Goal: Communication & Community: Answer question/provide support

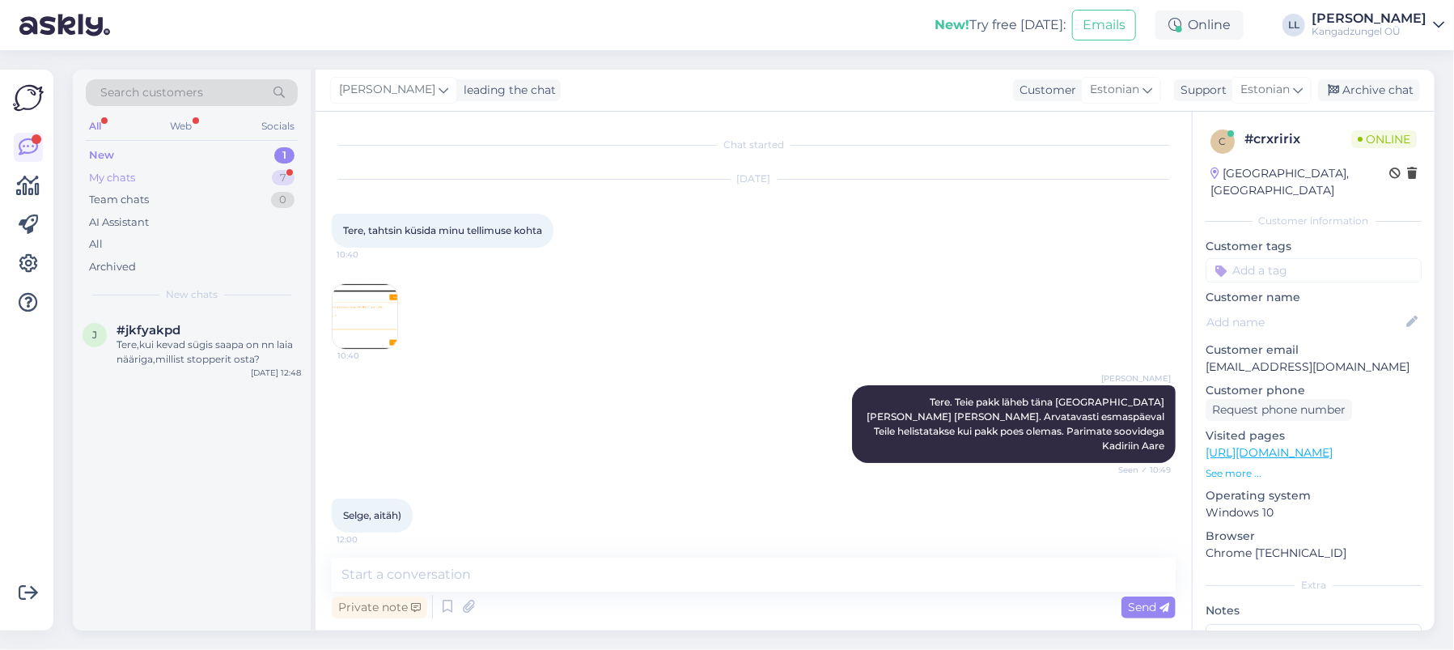
click at [201, 174] on div "My chats 7" at bounding box center [192, 178] width 212 height 23
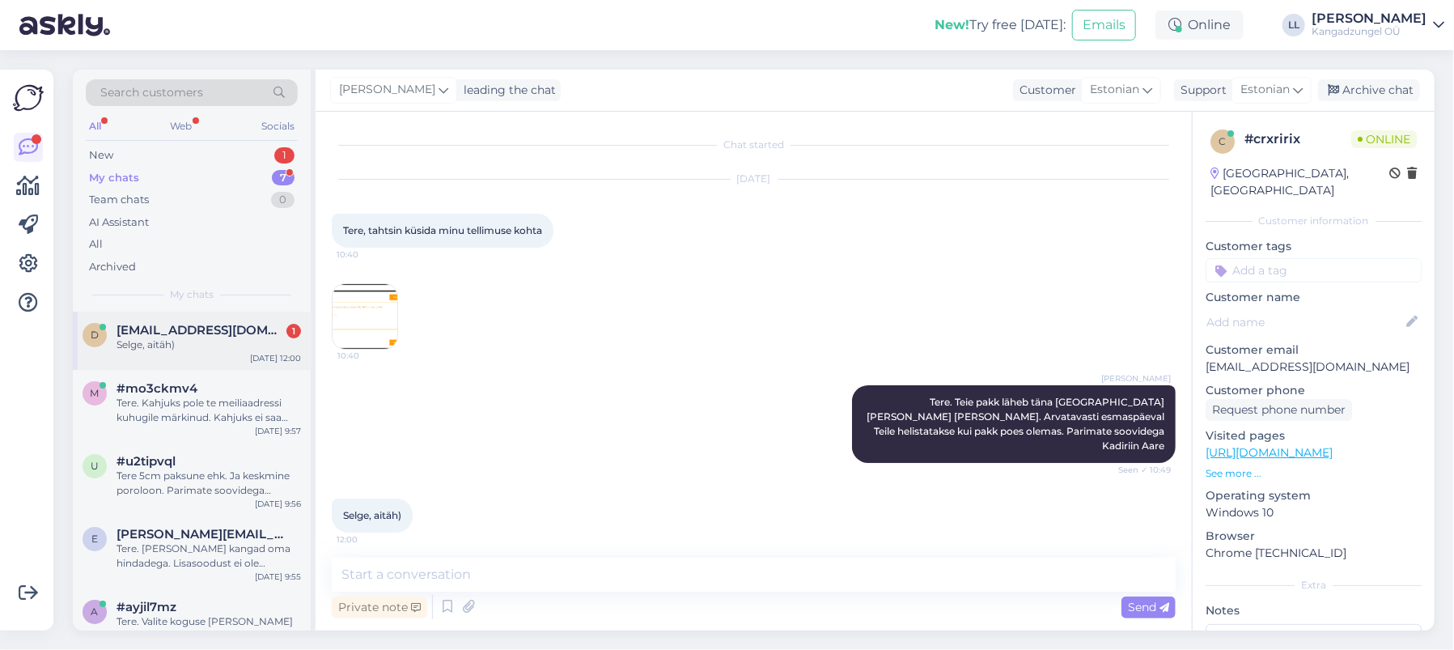
click at [214, 342] on div "Selge, aitäh)" at bounding box center [209, 345] width 185 height 15
click at [160, 149] on div "New 2" at bounding box center [192, 155] width 212 height 23
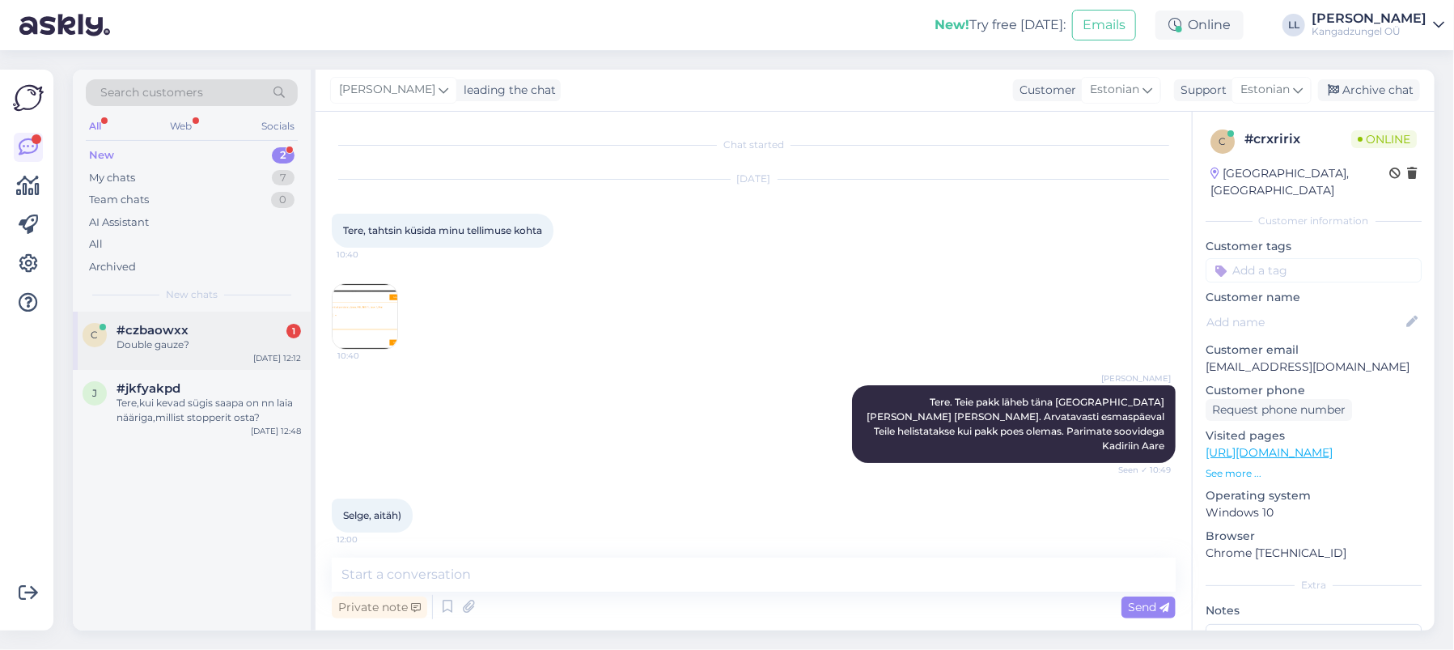
click at [211, 333] on div "#czbaowxx 1" at bounding box center [209, 330] width 185 height 15
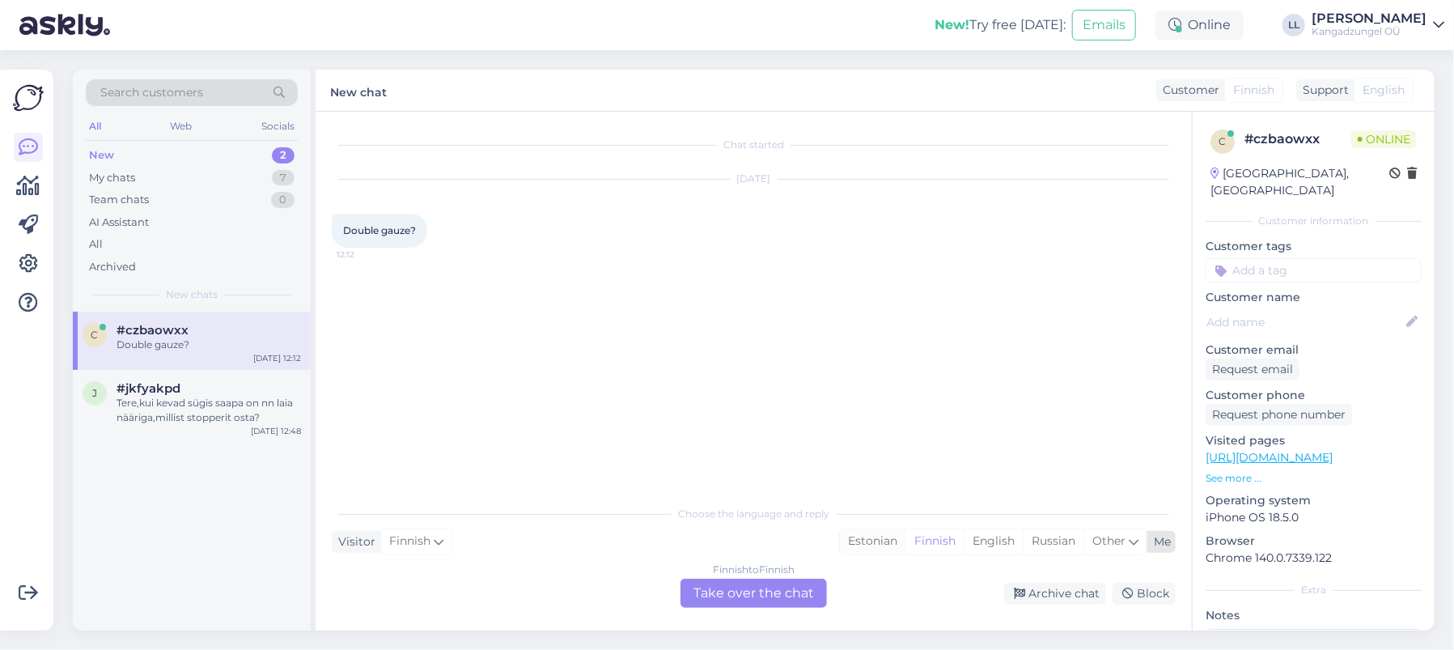
click at [869, 537] on div "Estonian" at bounding box center [873, 541] width 66 height 24
click at [768, 584] on div "Finnish to Estonian Take over the chat" at bounding box center [754, 593] width 146 height 29
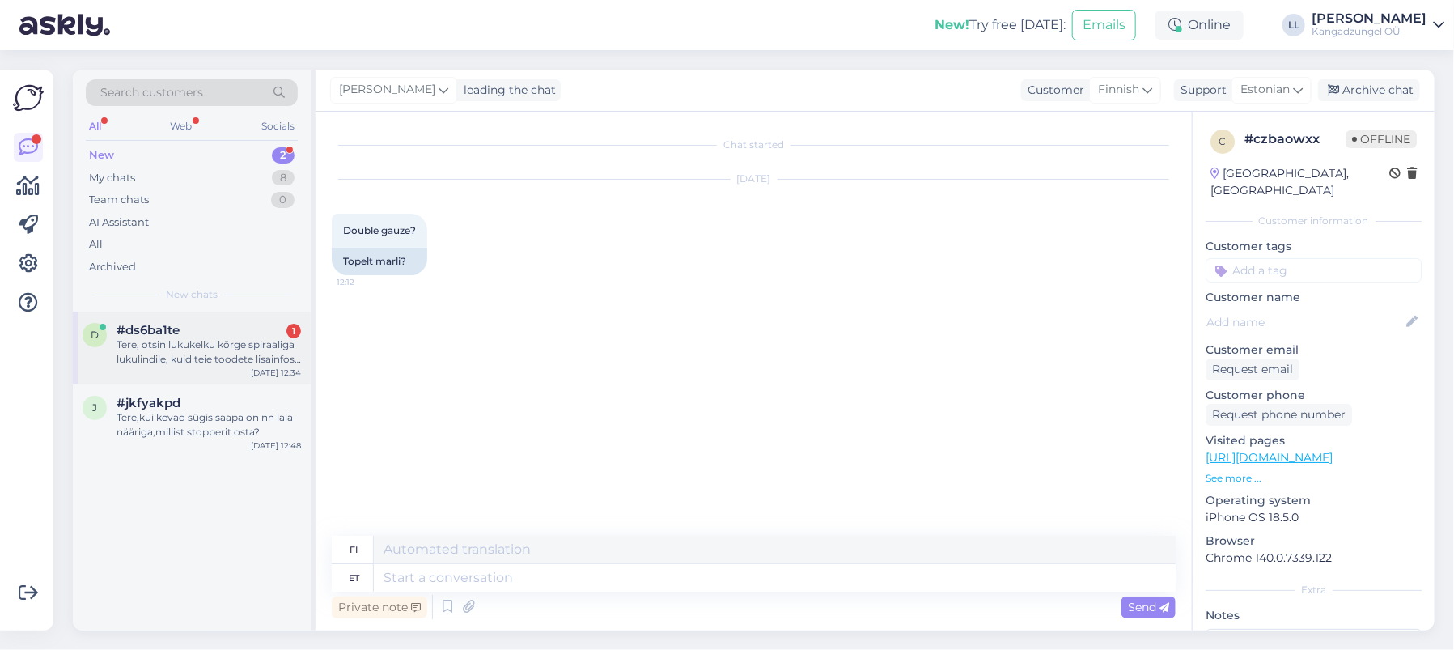
click at [208, 351] on div "Tere, otsin lukukelku kõrge spiraaliga lukulindile, kuid teie toodete lisainfos…" at bounding box center [209, 352] width 185 height 29
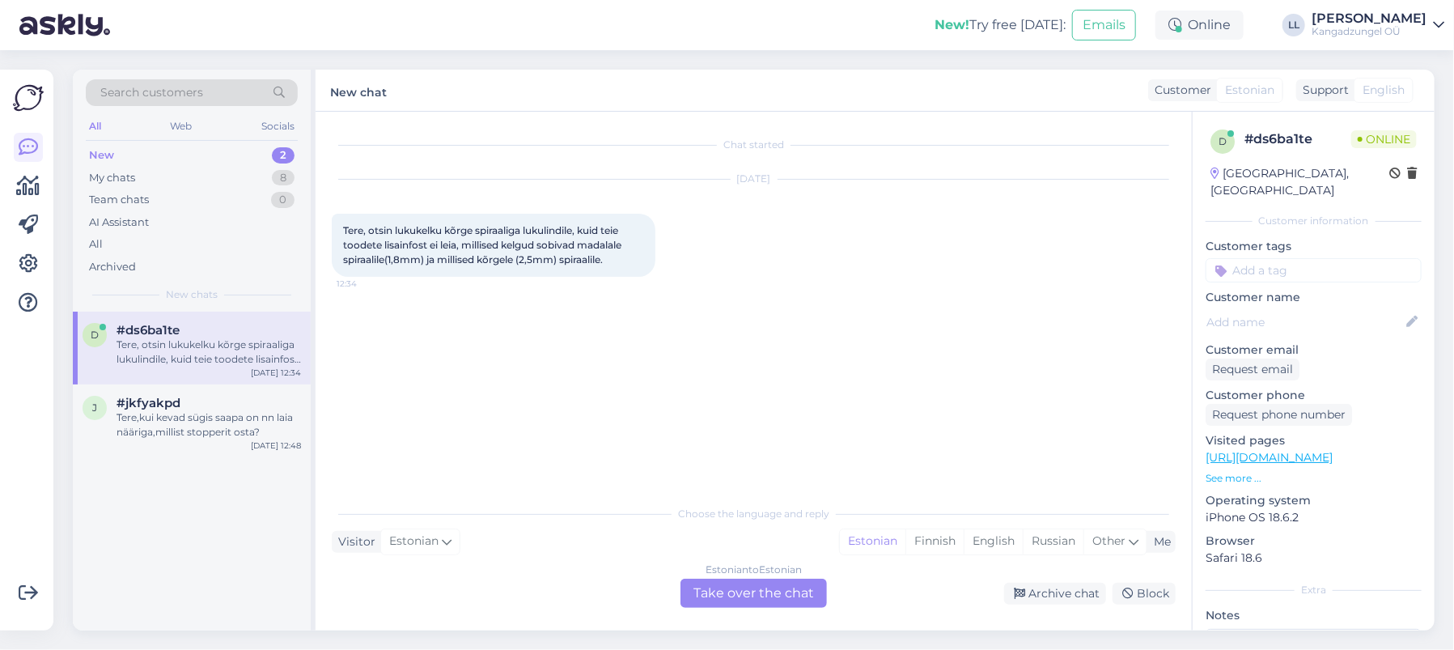
click at [790, 592] on div "Estonian to Estonian Take over the chat" at bounding box center [754, 593] width 146 height 29
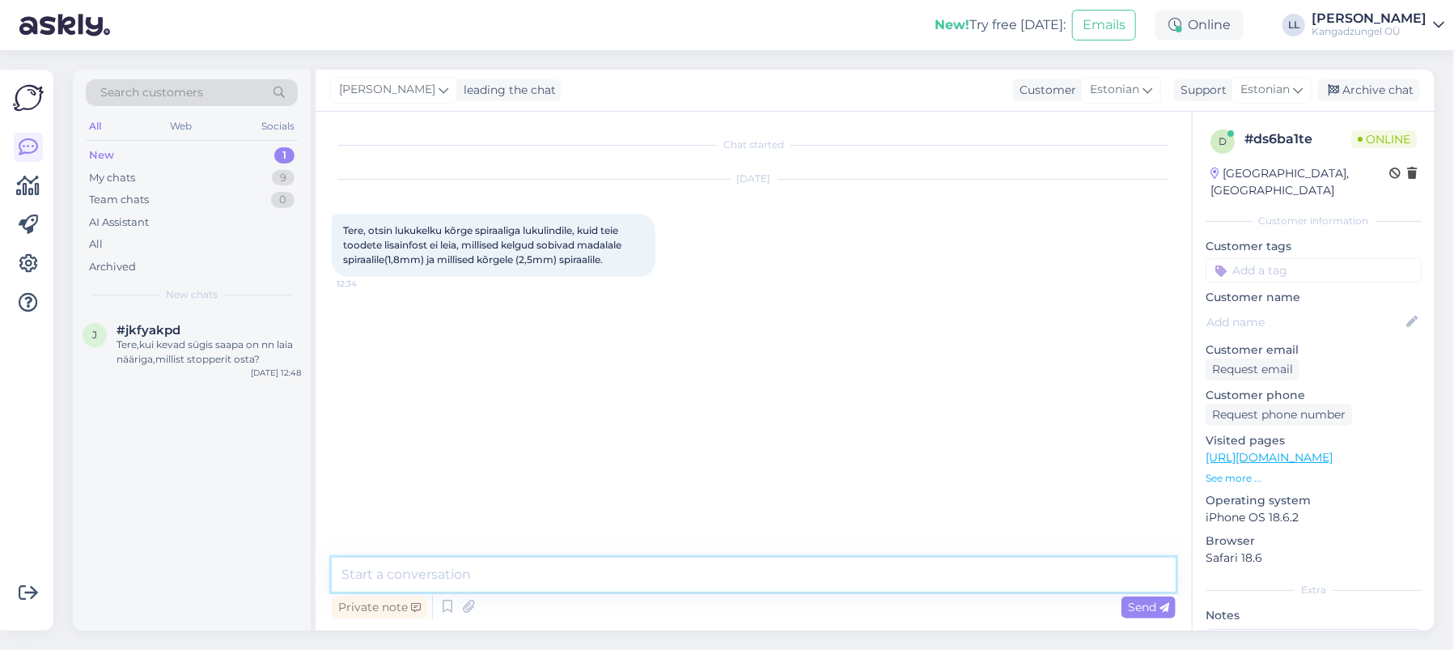
click at [502, 575] on textarea at bounding box center [754, 575] width 844 height 34
click at [628, 575] on textarea "Tere. Kui paksule lukule üldse otsite kelku? neid on ka erinevaid." at bounding box center [754, 575] width 844 height 34
click at [788, 575] on textarea "Tere. Kui paksule lukule üldse otsite kelku? Neid on ka erinevaid." at bounding box center [754, 575] width 844 height 34
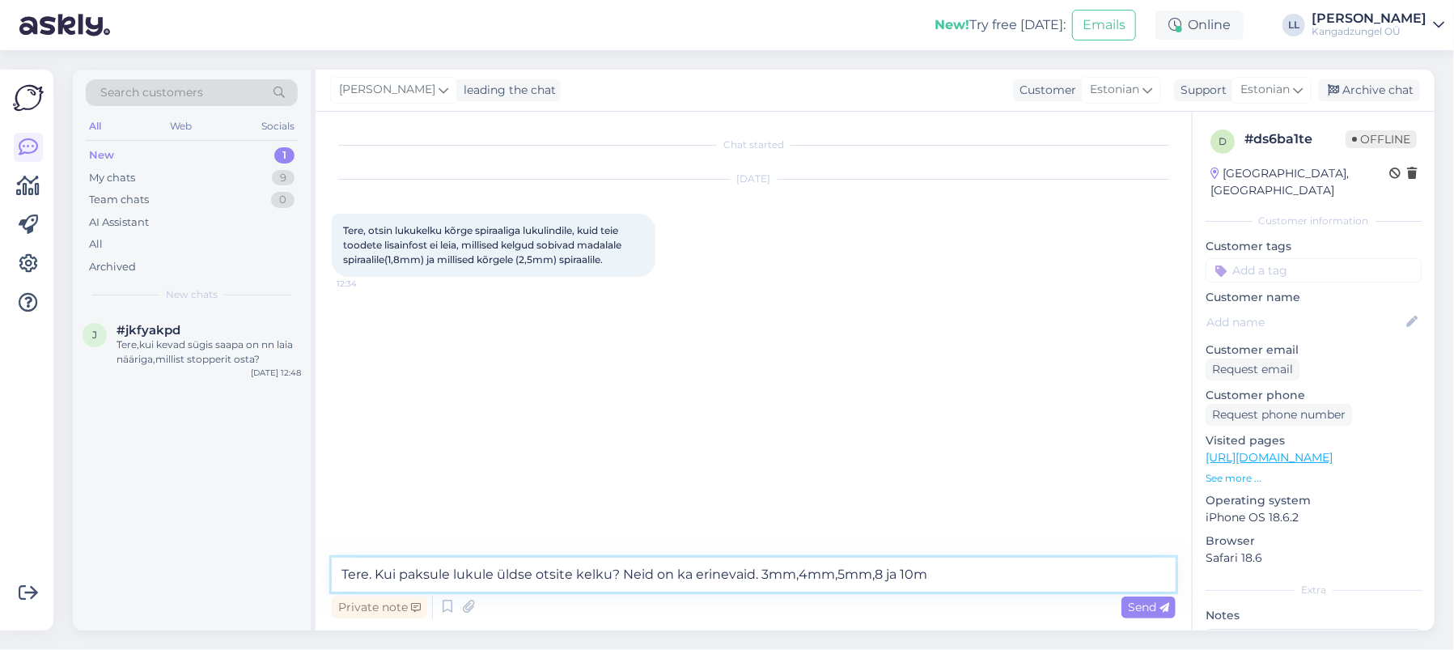
type textarea "Tere. Kui paksule lukule üldse otsite kelku? Neid on ka erinevaid. 3mm,4mm,5mm,…"
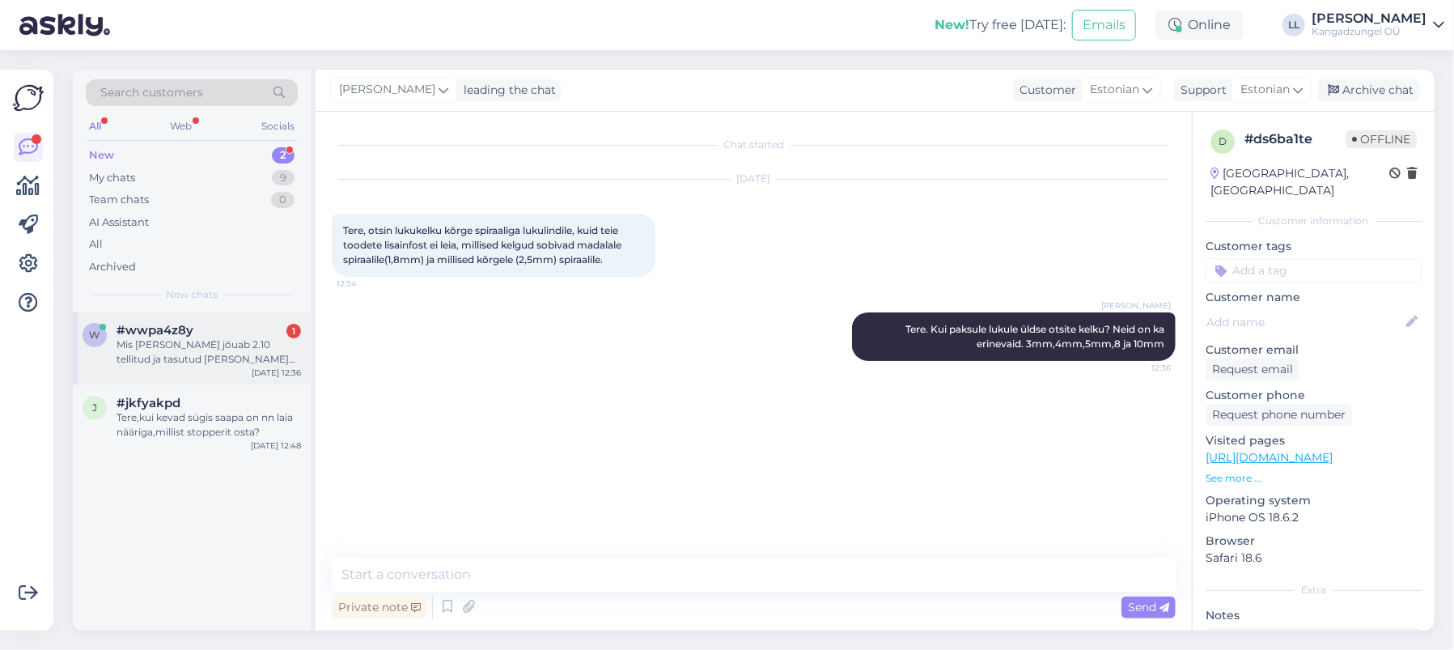
click at [232, 327] on div "#wwpa4z8y 1" at bounding box center [209, 330] width 185 height 15
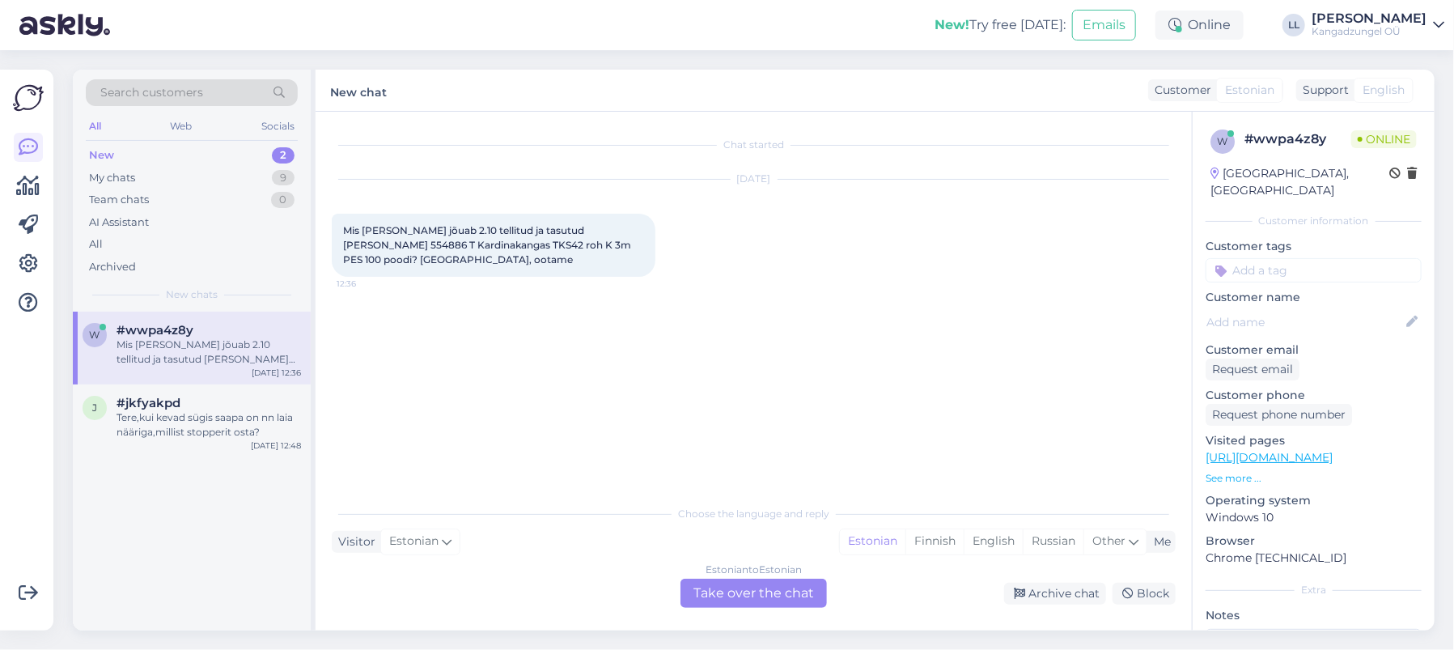
click at [760, 595] on div "Estonian to Estonian Take over the chat" at bounding box center [754, 593] width 146 height 29
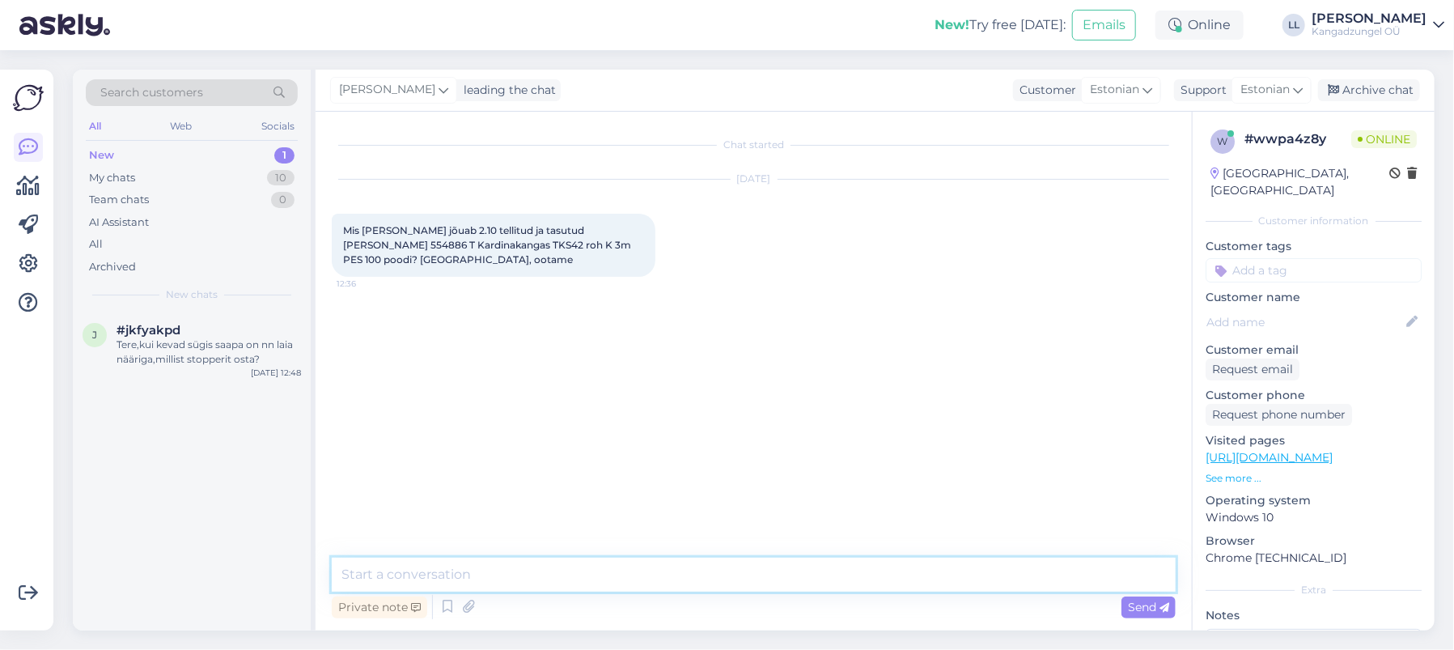
click at [582, 570] on textarea at bounding box center [754, 575] width 844 height 34
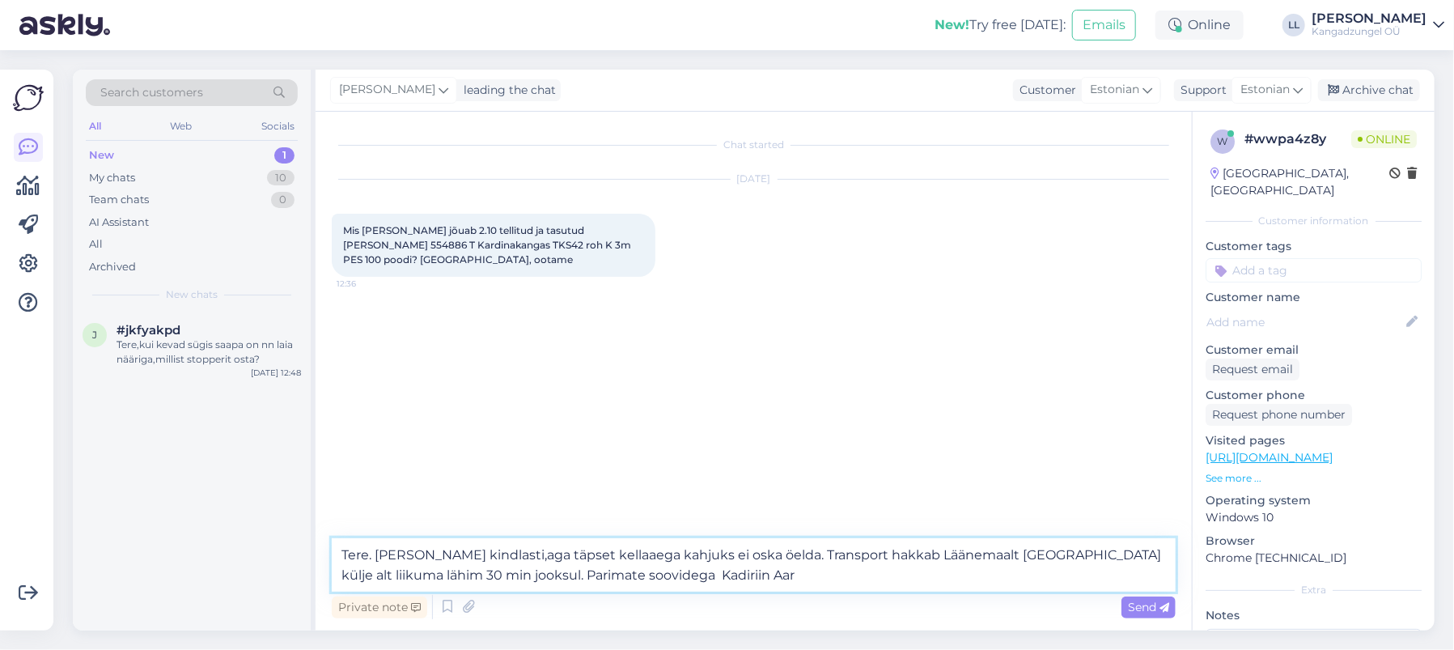
type textarea "Tere. [PERSON_NAME] kindlasti,aga täpset kellaaega kahjuks ei oska öelda. Trans…"
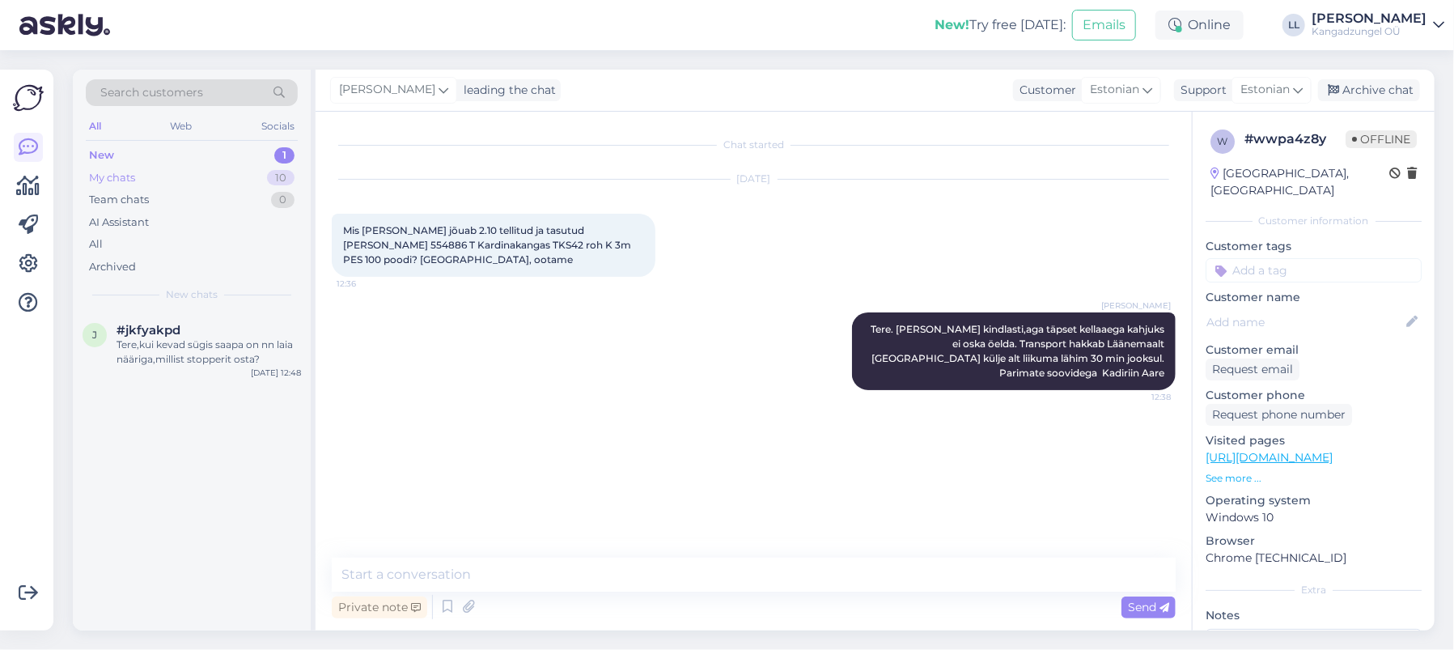
click at [208, 182] on div "My chats 10" at bounding box center [192, 178] width 212 height 23
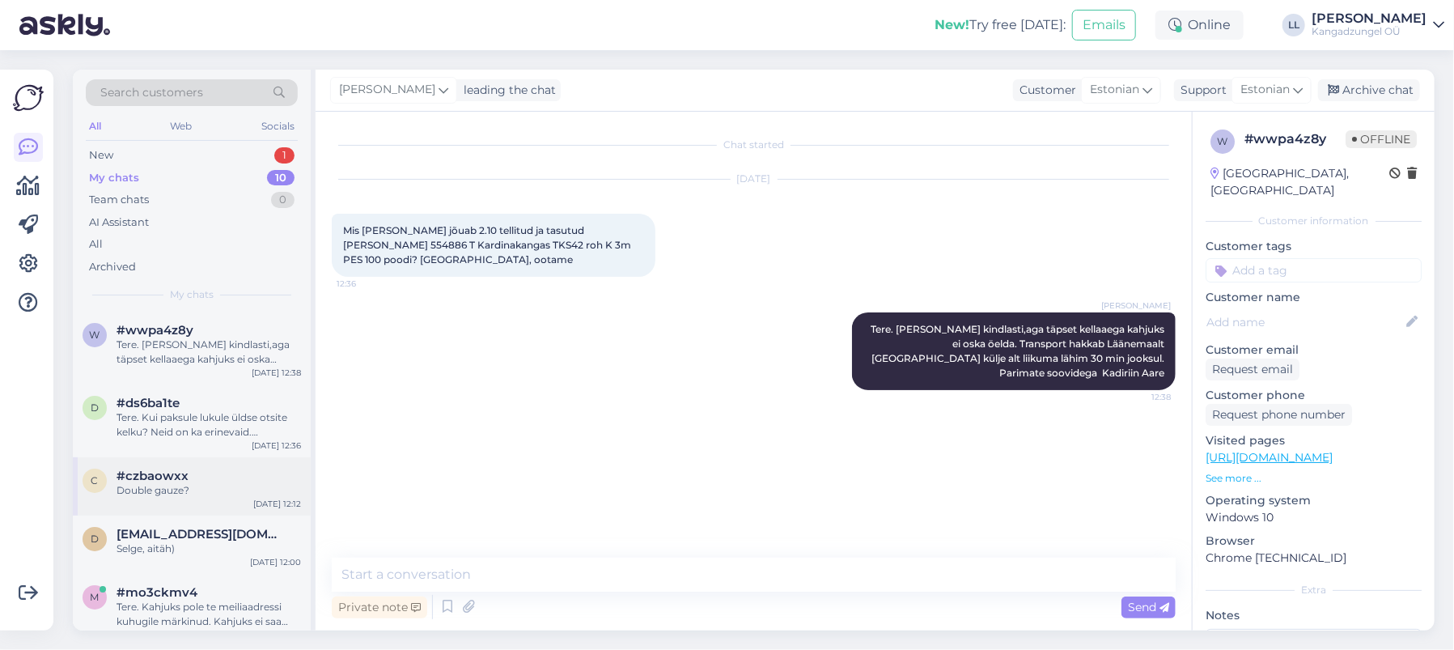
click at [232, 483] on div "Double gauze?" at bounding box center [209, 490] width 185 height 15
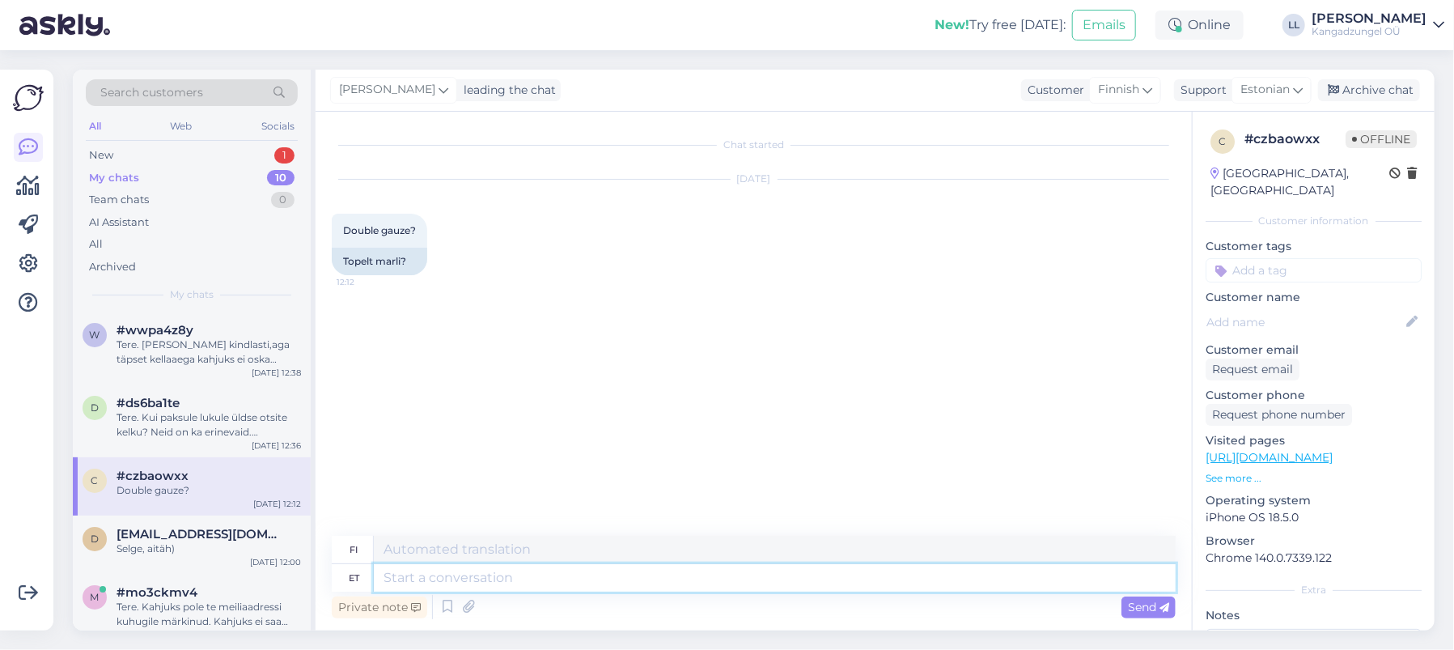
click at [486, 574] on textarea at bounding box center [775, 578] width 802 height 28
type textarea "Tere."
type textarea "Hei."
type textarea "Tere. Ainult s"
type textarea "Hei. [GEOGRAPHIC_DATA]"
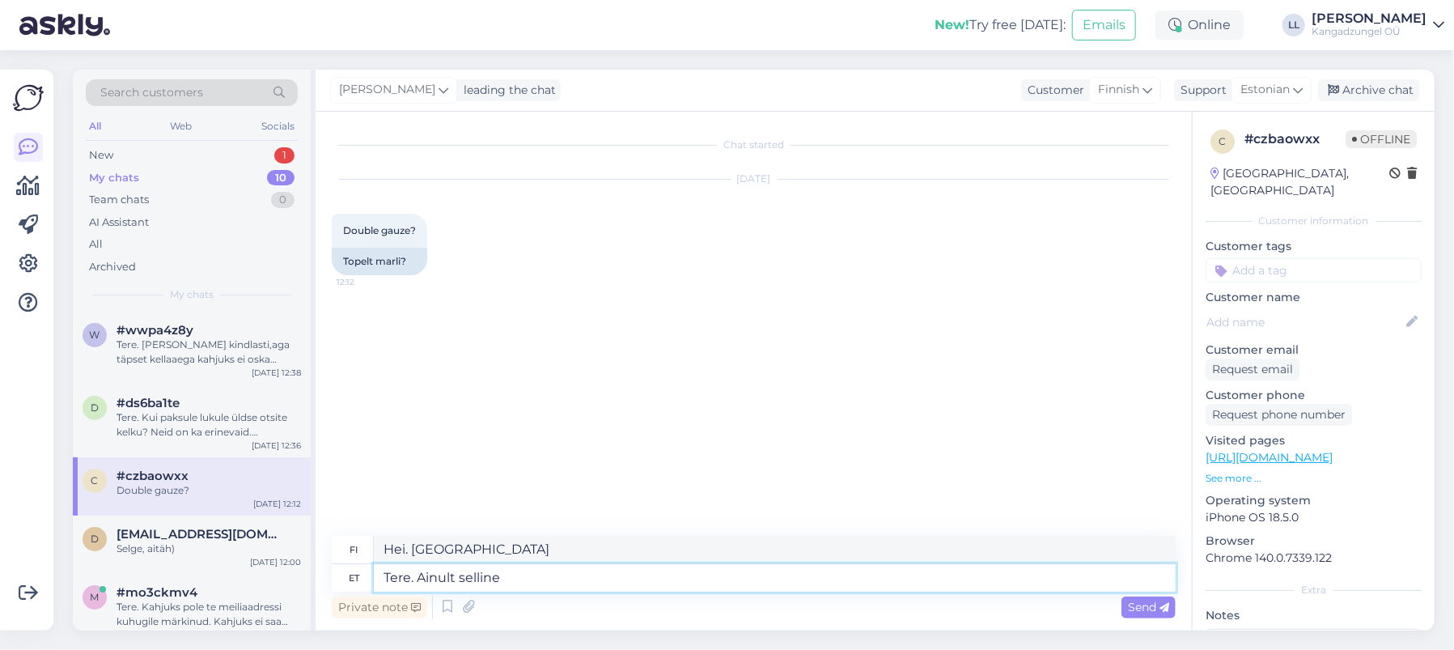
type textarea "Tere. Ainult selline"
type textarea "Hei. Juuri näin"
type textarea "Tere. Ainult selline dubleeritud m"
type textarea "Hei. Vain tämäntyyppinen dubaus"
type textarea "Tere. Ainult selline dubleeritud marli o"
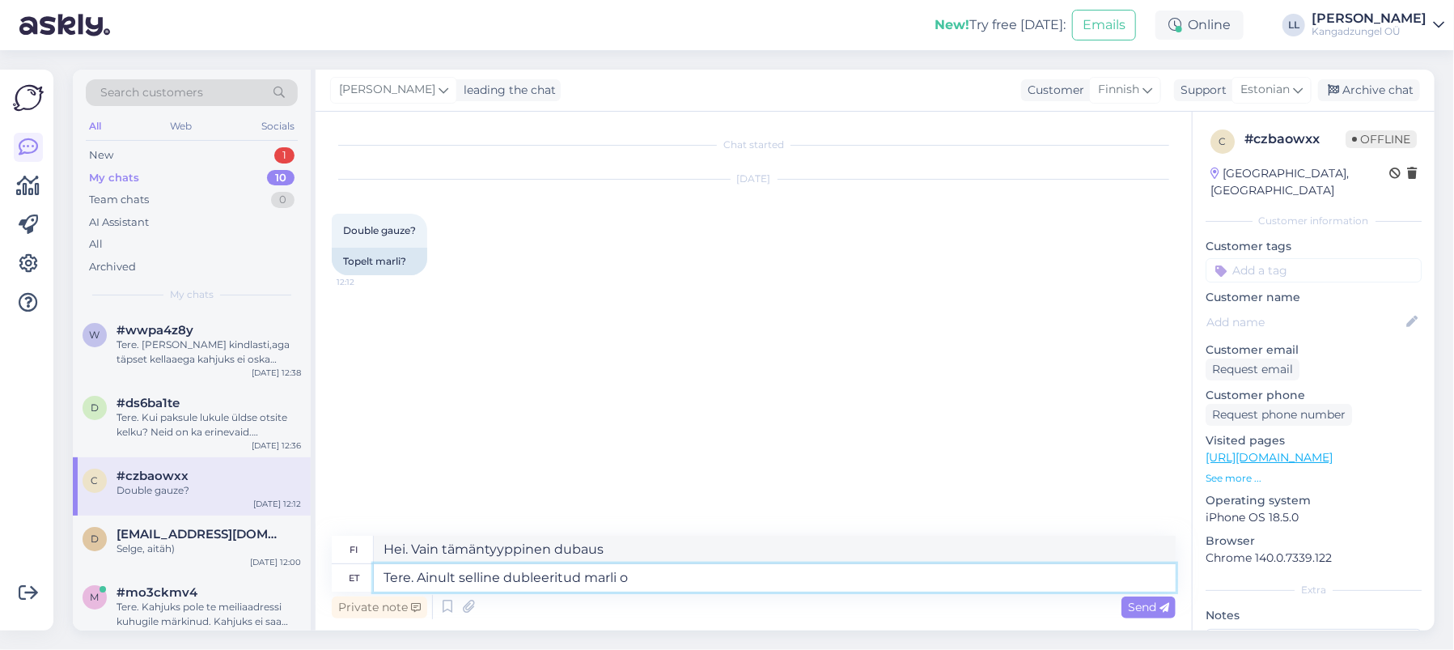
type textarea "Hei. Vain tällaista dubattua sideharsoa"
type textarea "Tere. Ainult selline dubleeritud marli on m"
type textarea "Hei. Vain tällainen kopioitu sideharso on"
type textarea "Tere. Ainult selline dubleeritud marli on meil"
type textarea "Hei. Meillä on vain tällaista kopioharsoa."
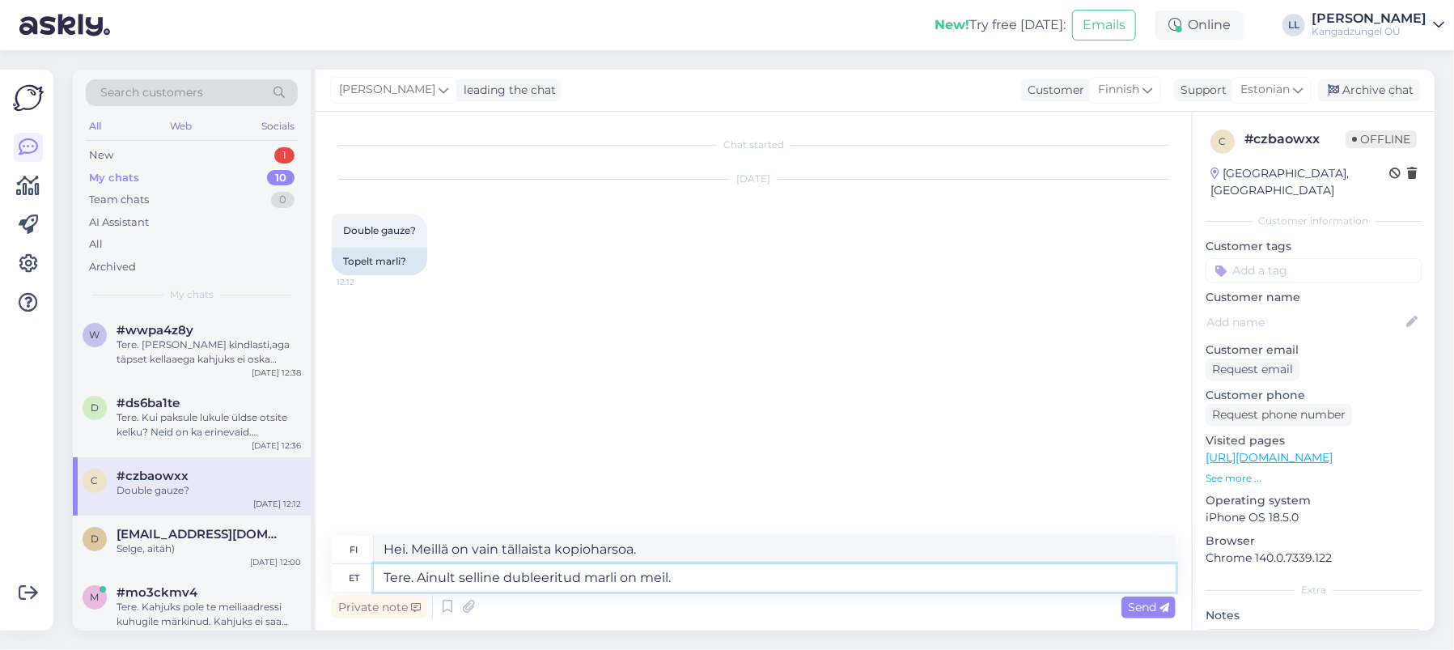
type textarea "Tere. Ainult selline dubleeritud marli on meil."
type textarea "Hei. Meillä on vain tämän tyyppistä kopioharsoa."
paste textarea "[URL][DOMAIN_NAME][PERSON_NAME]"
type textarea "Tere. Ainult selline dubleeritud marli on meil. [URL][DOMAIN_NAME][PERSON_NAME]"
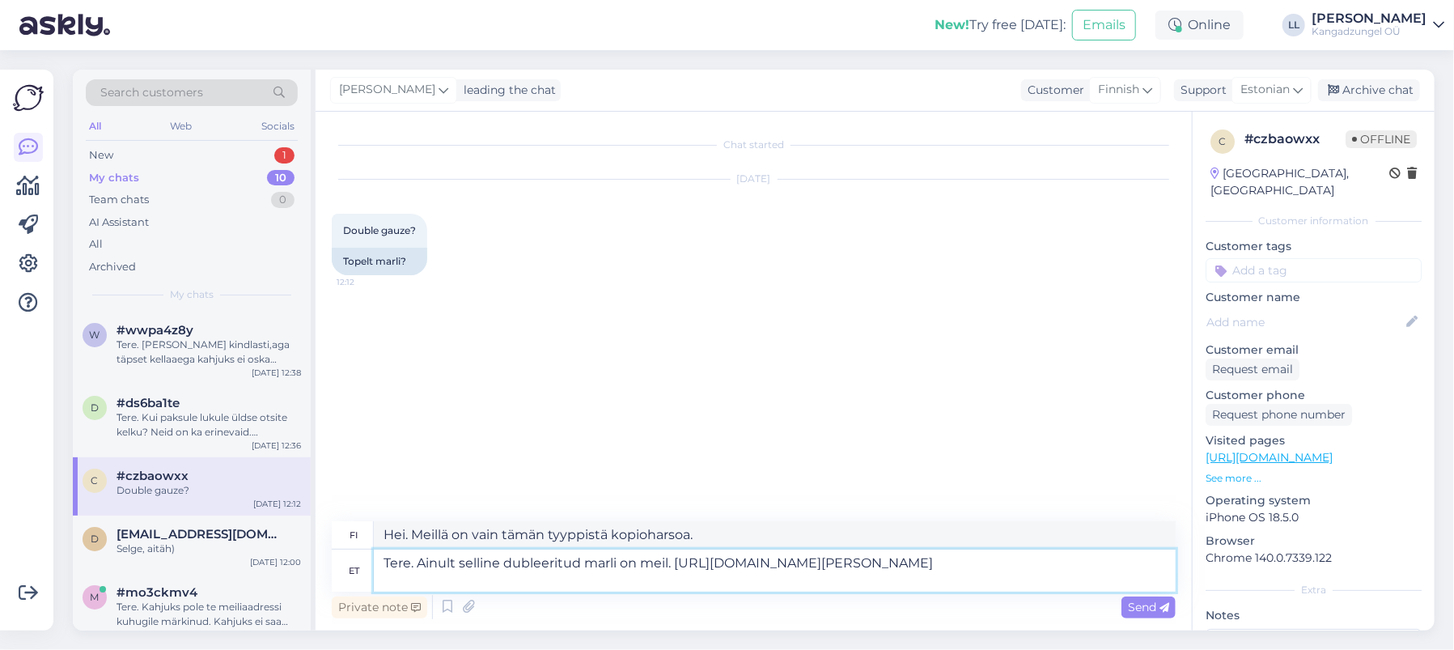
type textarea "Hei. Meillä on vain tällaista kaksoisharsoa. [URL][DOMAIN_NAME][PERSON_NAME]"
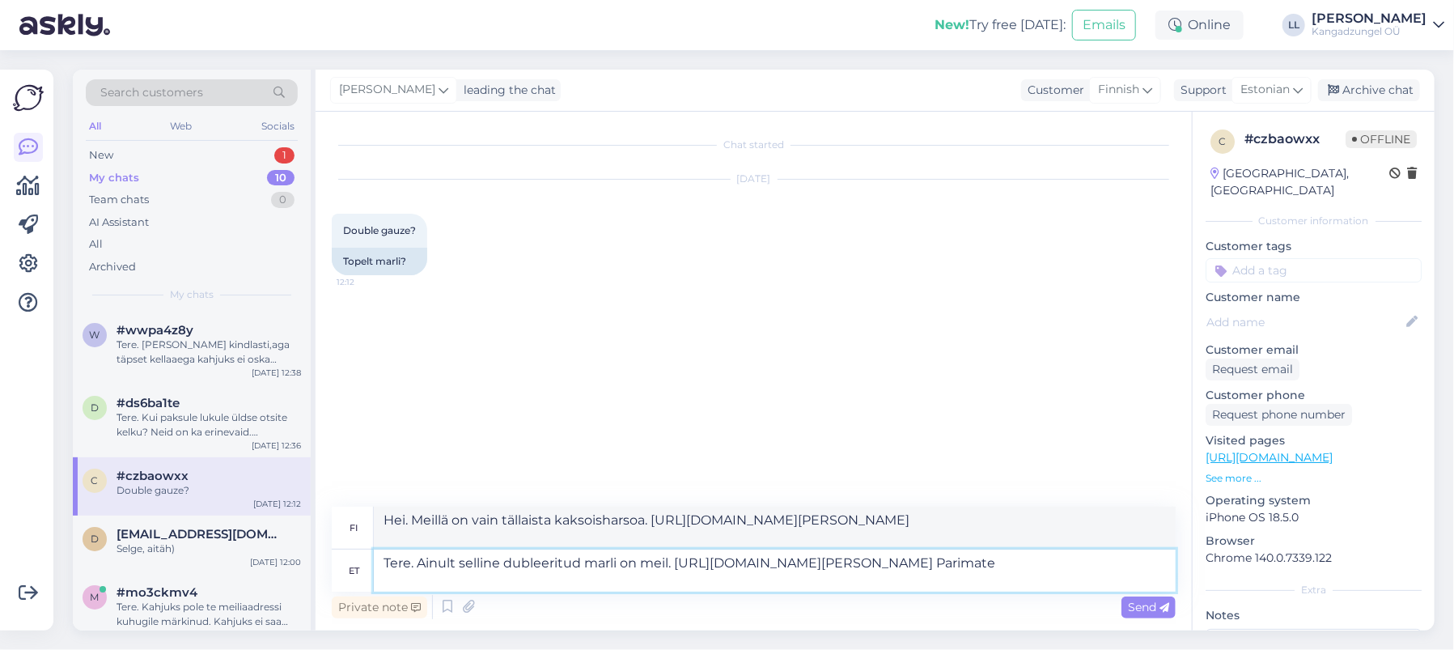
type textarea "Tere. Ainult selline dubleeritud marli on meil. [URL][DOMAIN_NAME][PERSON_NAME]…"
type textarea "Hei. Meillä on vain tällaista kaksoisharsoa. [URL][DOMAIN_NAME][PERSON_NAME] Pa…"
type textarea "Tere. Ainult selline dubleeritud marli on meil. [URL][DOMAIN_NAME][PERSON_NAME]…"
type textarea "Hei. Meillä on vain tällaista kaksoisharsoa. [URL][DOMAIN_NAME][PERSON_NAME] Pa…"
type textarea "Tere. Ainult selline dubleeritud marli on meil. [URL][DOMAIN_NAME][PERSON_NAME]…"
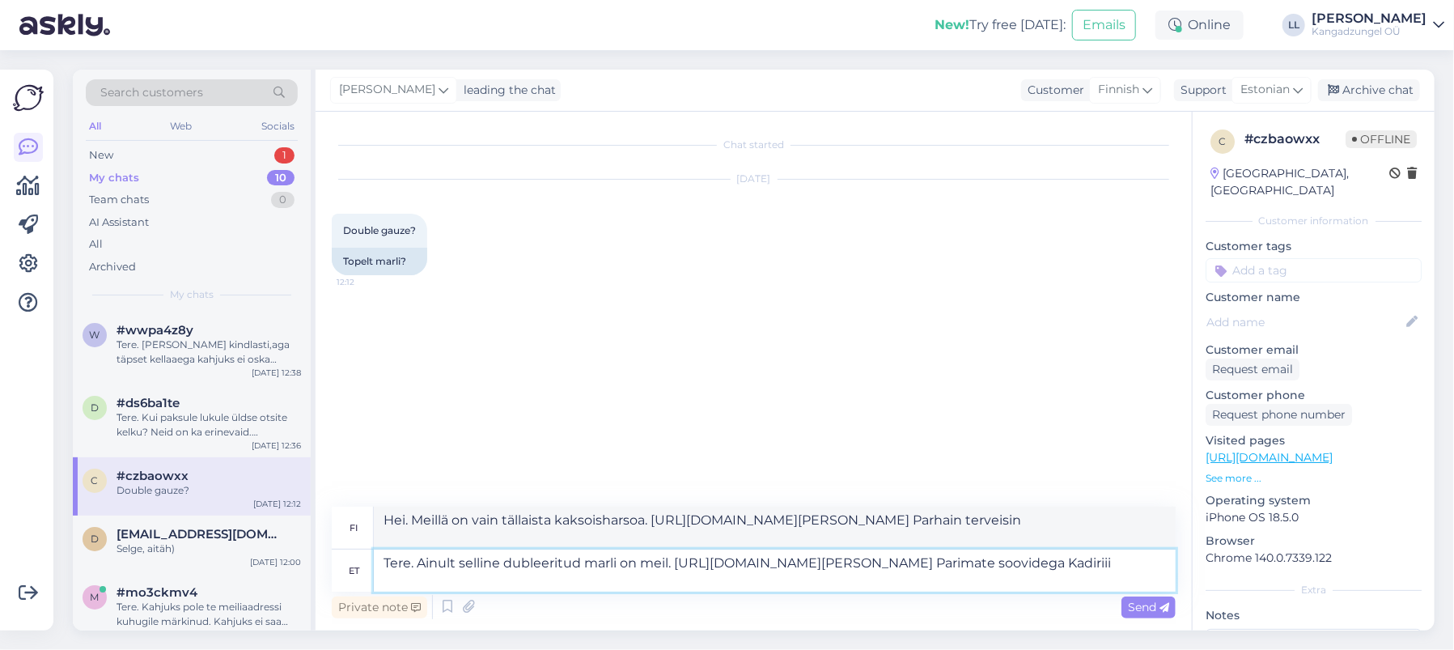
type textarea "Hei. Meillä on vain tällaista monistettua harsoa. [URL][DOMAIN_NAME][PERSON_NAM…"
type textarea "Tere. Ainult selline dubleeritud marli on meil. [URL][DOMAIN_NAME][PERSON_NAME]…"
type textarea "Hei. Meillä on vain tällaista monistettua harsoa. [URL][DOMAIN_NAME][PERSON_NAM…"
type textarea "Tere. Ainult selline dubleeritud marli on meil. [URL][DOMAIN_NAME][PERSON_NAME]…"
type textarea "Hei. Meillä on vain tällainen kaksoisharso. [URL][DOMAIN_NAME][PERSON_NAME] Ter…"
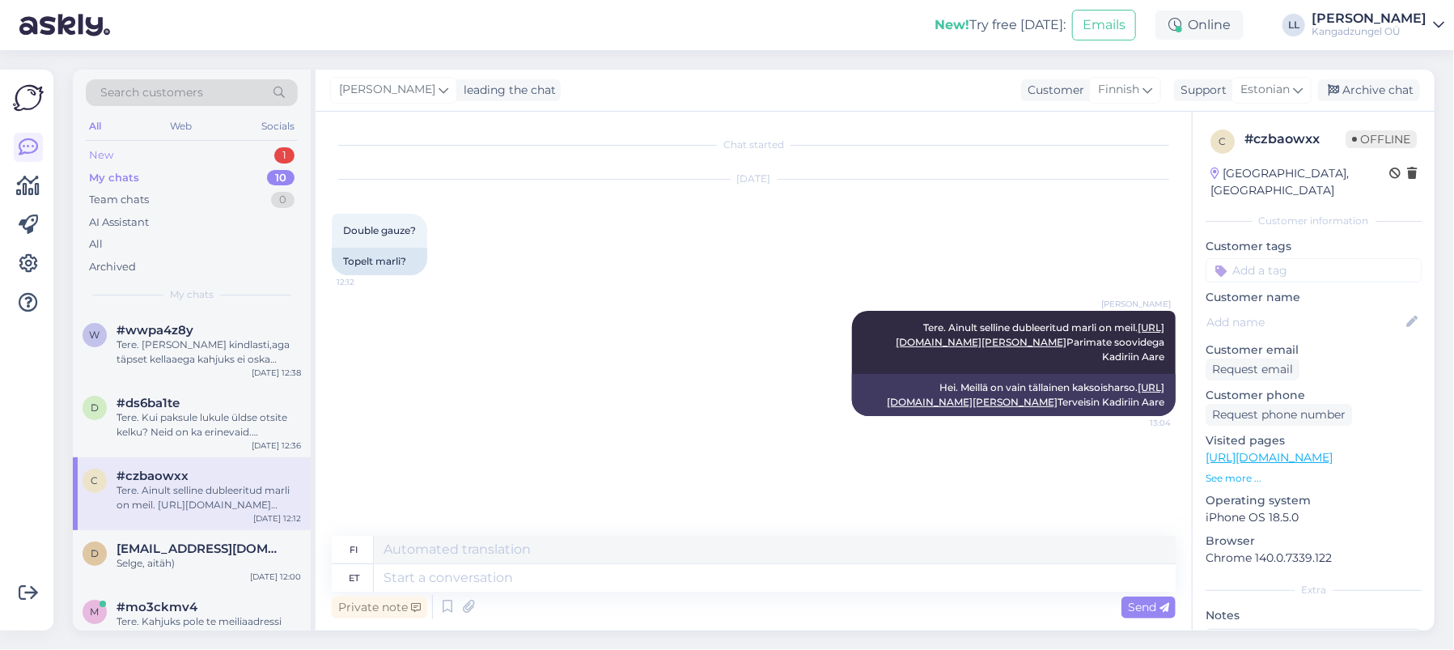
click at [231, 147] on div "New 1" at bounding box center [192, 155] width 212 height 23
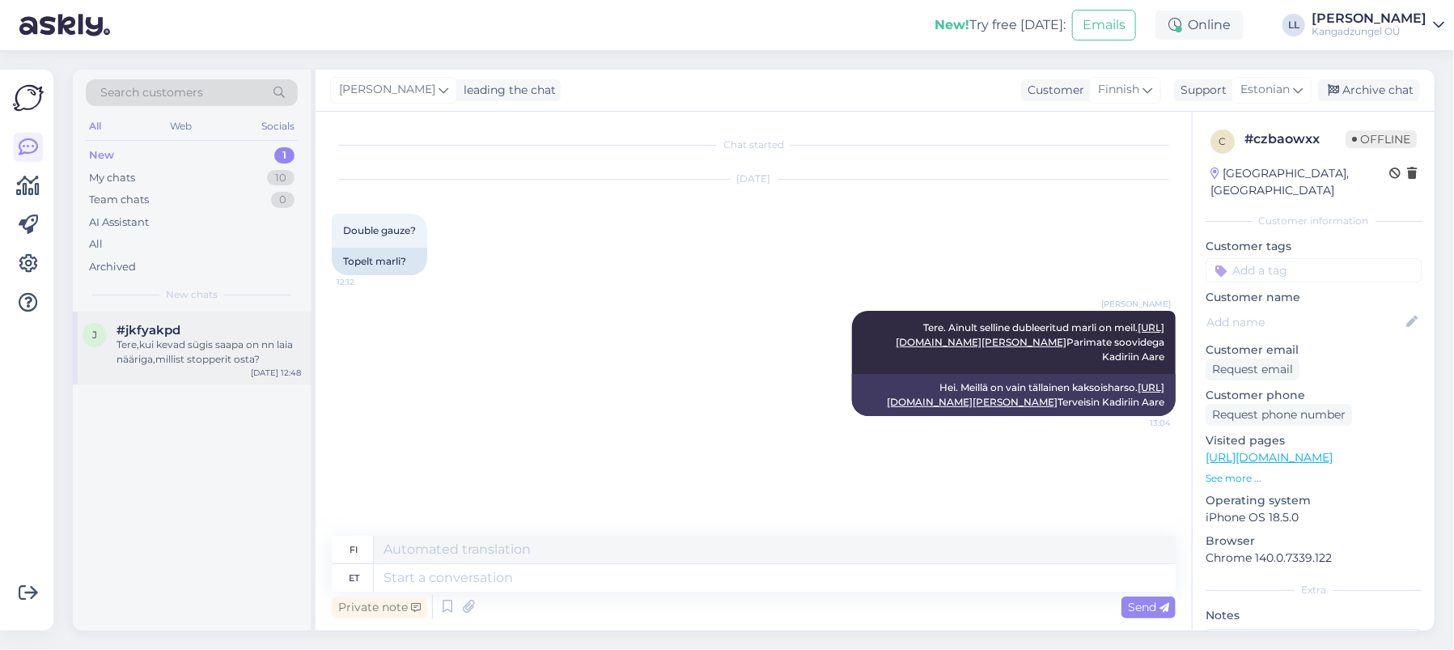
click at [214, 350] on div "Tere,kui kevad sügis saapa on nn laia nääriga,millist stopperit osta?" at bounding box center [209, 352] width 185 height 29
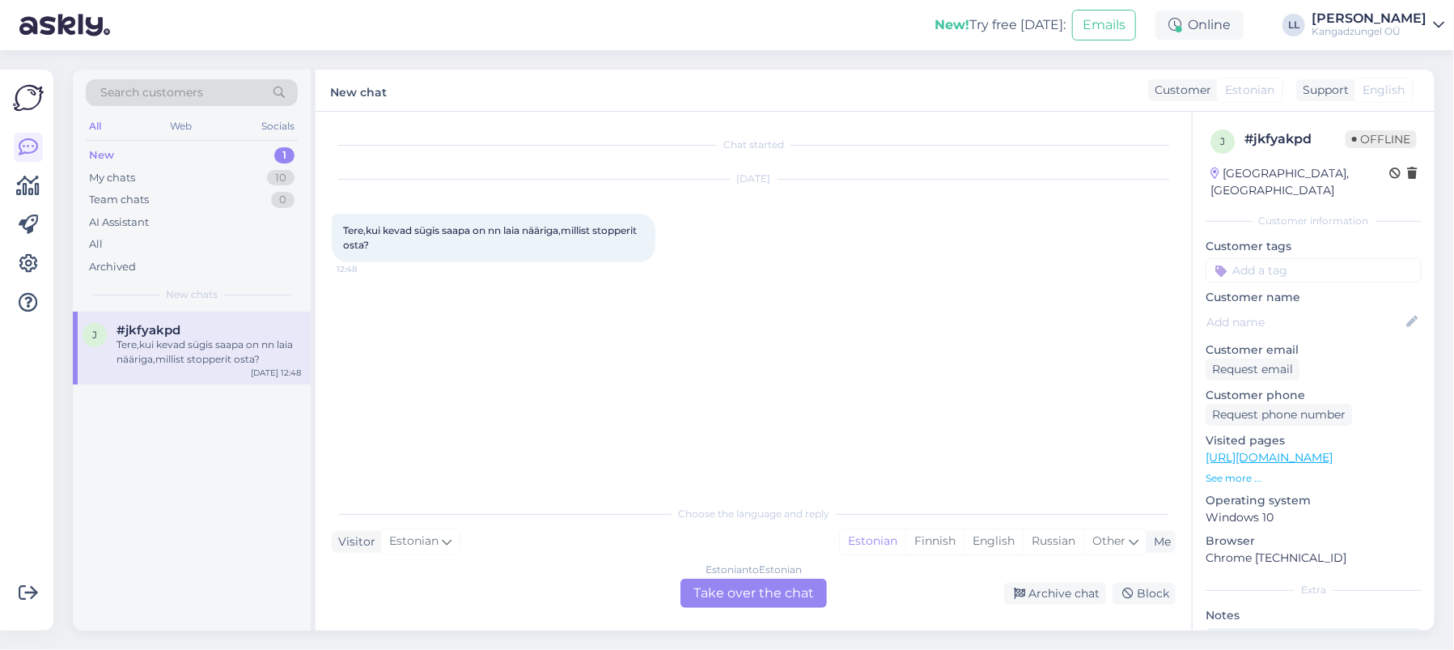
click at [706, 593] on div "Estonian to Estonian Take over the chat" at bounding box center [754, 593] width 146 height 29
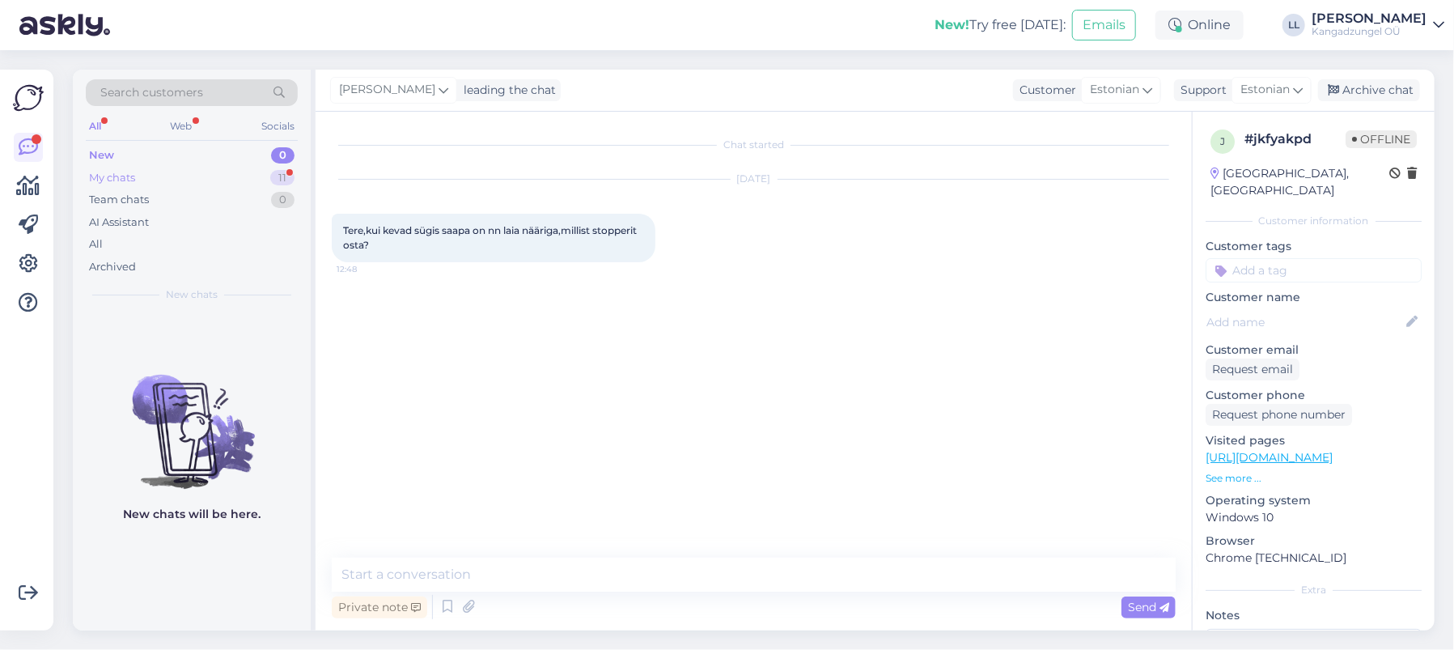
click at [172, 172] on div "My chats 11" at bounding box center [192, 178] width 212 height 23
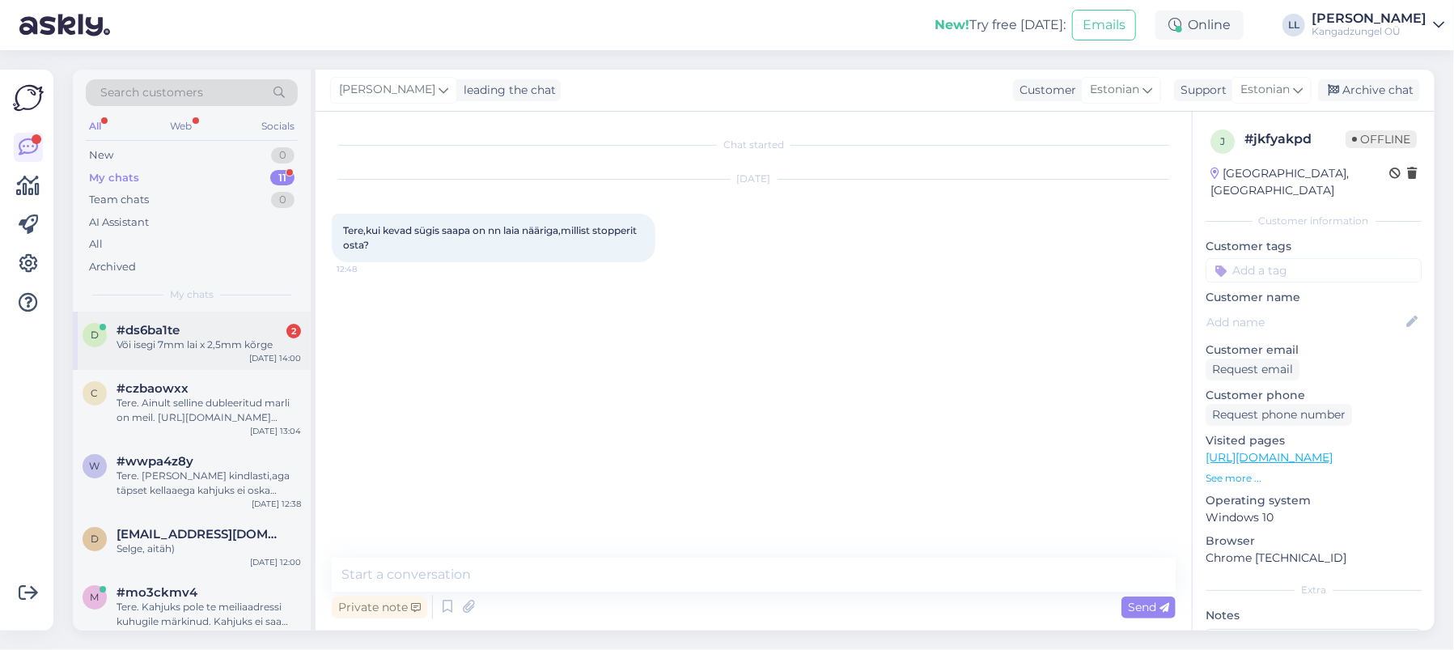
click at [240, 342] on div "Või isegi 7mm lai x 2,5mm kõrge" at bounding box center [209, 345] width 185 height 15
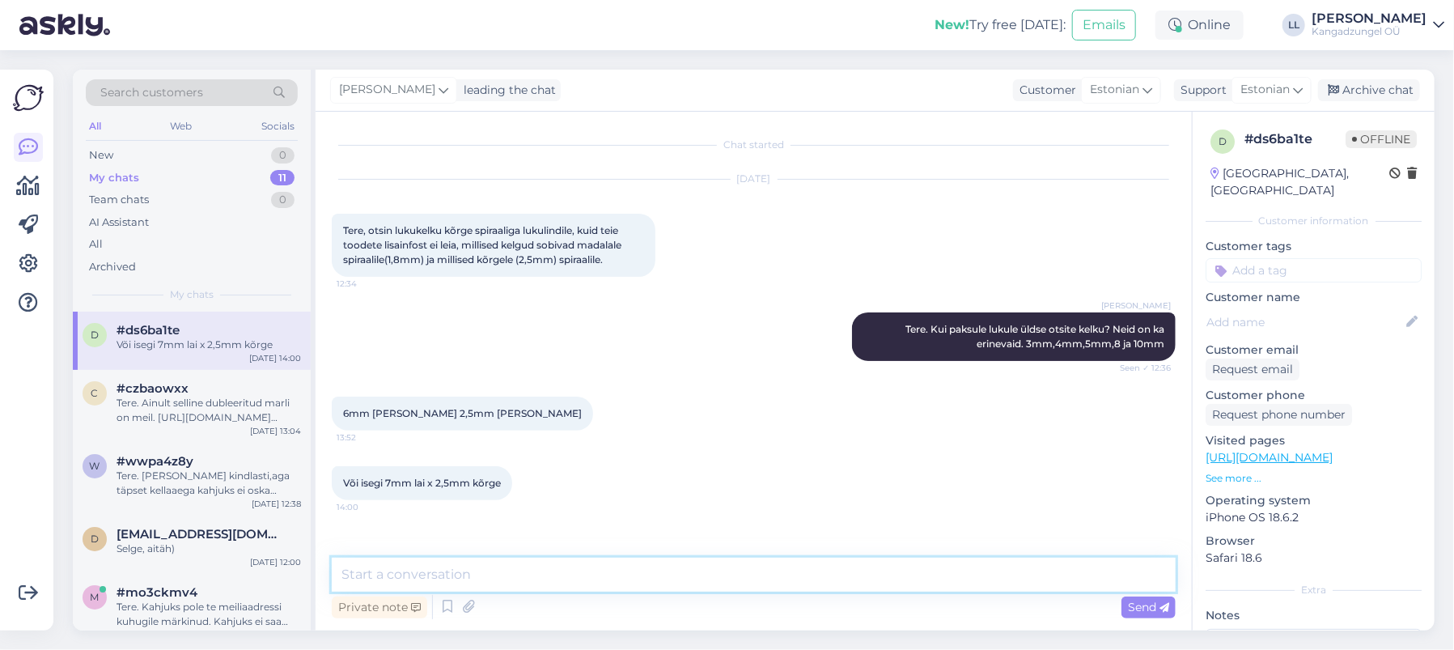
click at [456, 575] on textarea at bounding box center [754, 575] width 844 height 34
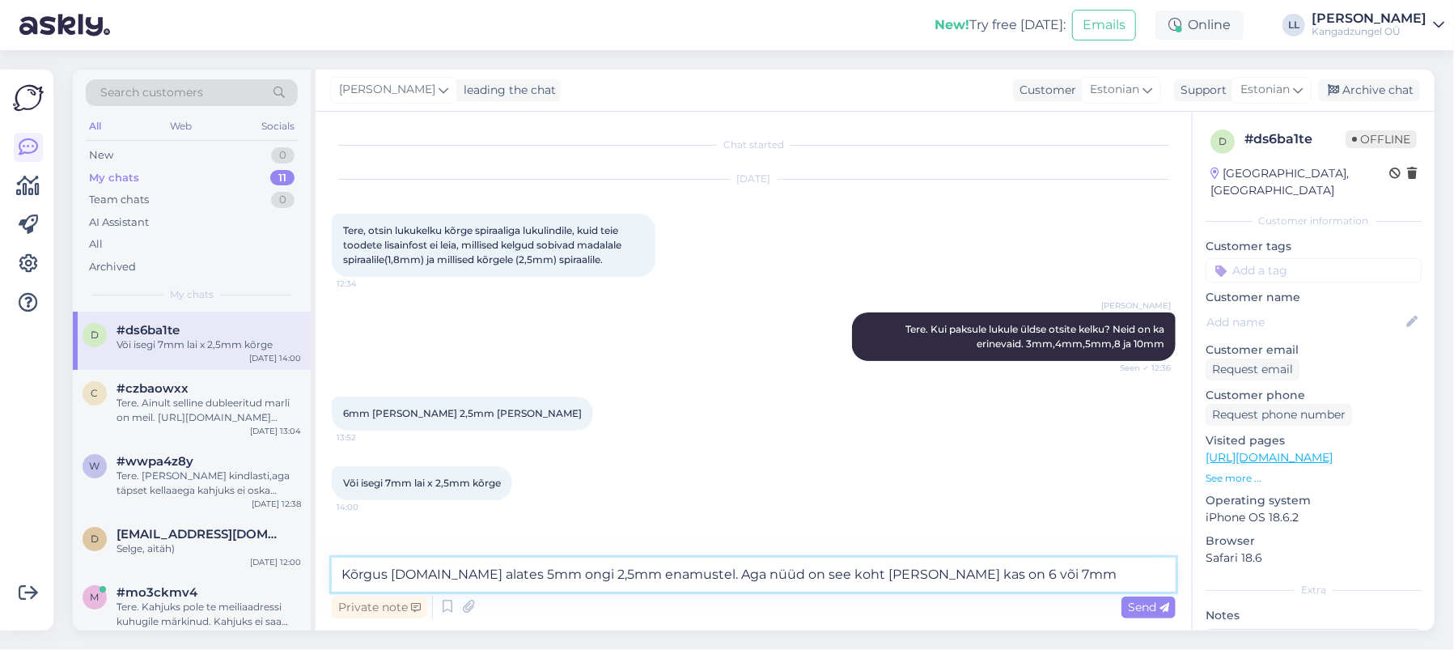
type textarea "Kõrgus [DOMAIN_NAME] alates 5mm ongi 2,5mm enamustel. Aga nüüd on see koht [PER…"
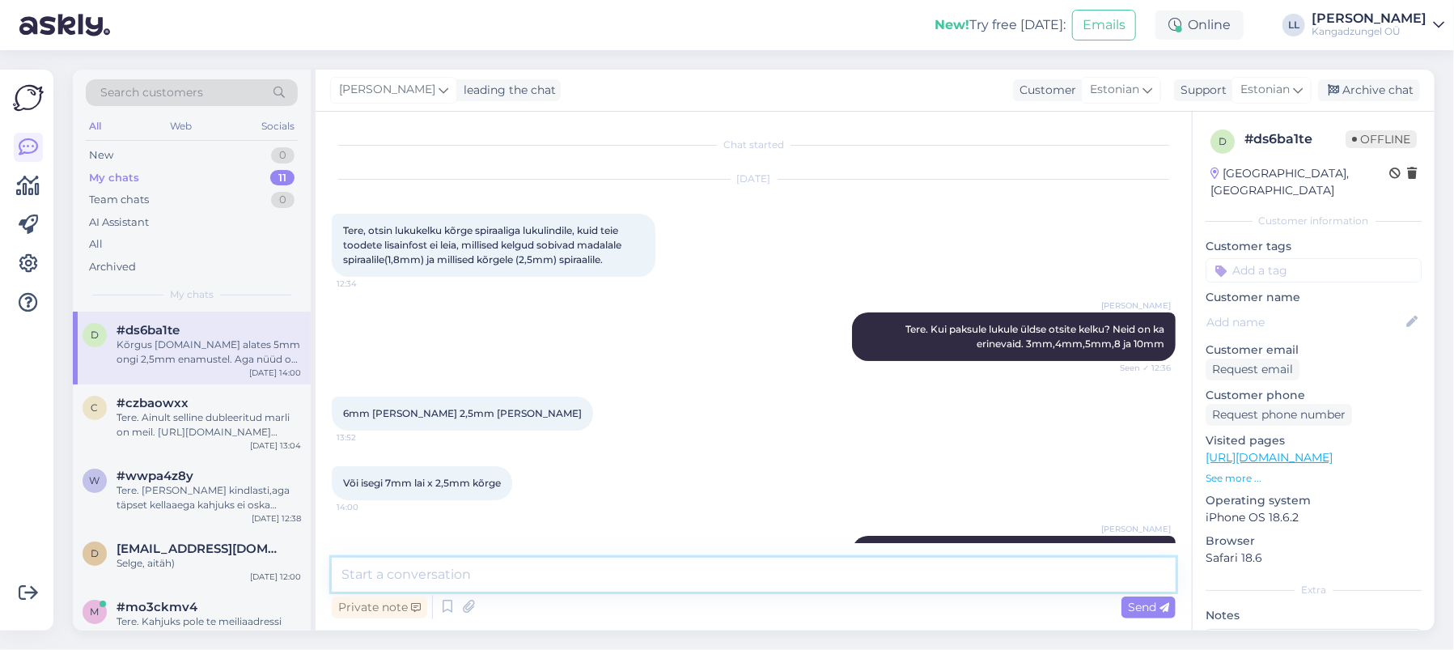
scroll to position [58, 0]
